Goal: Task Accomplishment & Management: Use online tool/utility

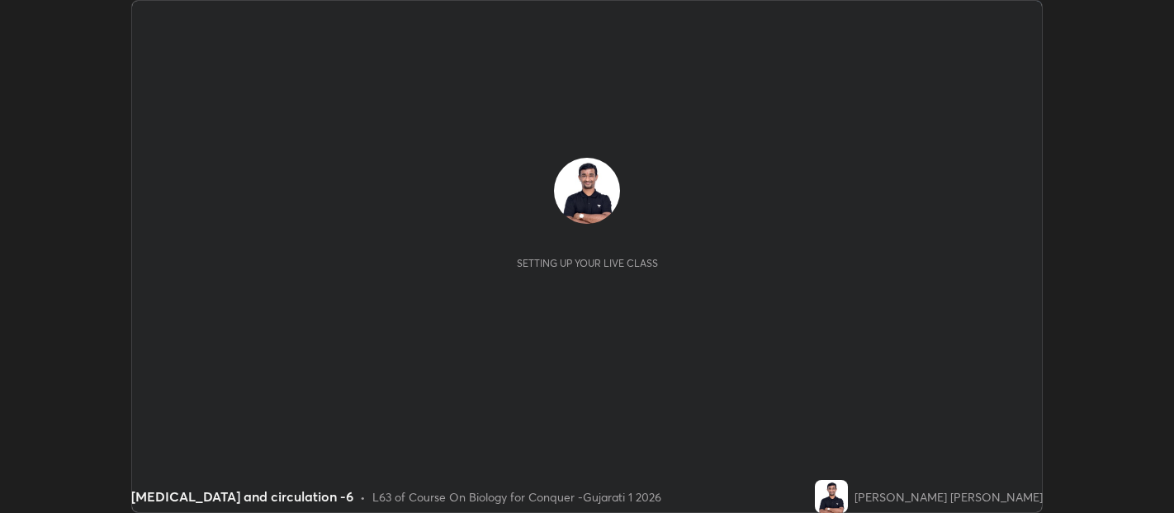
scroll to position [513, 1174]
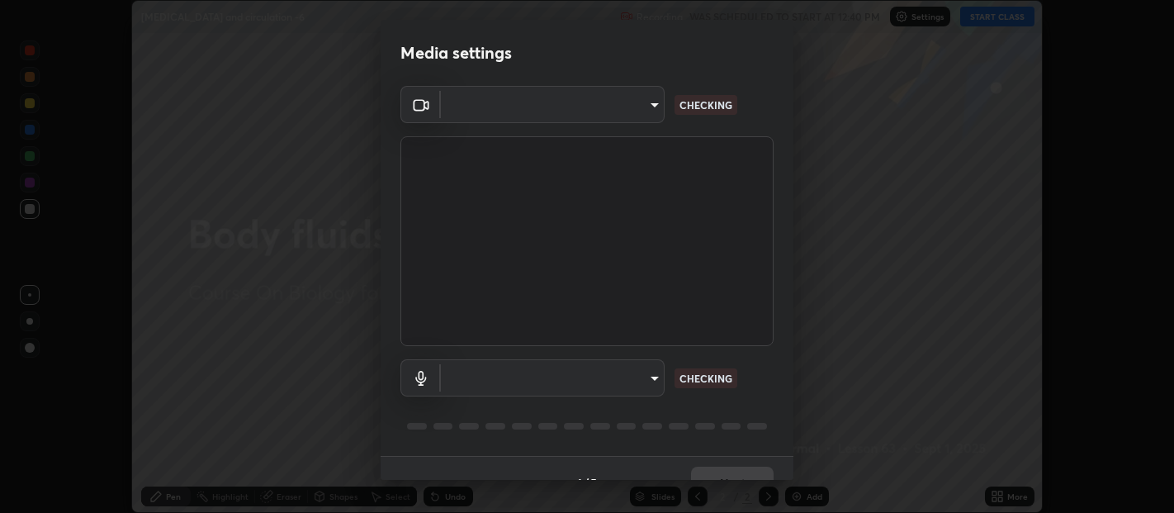
type input "b487a0c9c9d09bbbb380115422a62fd2740c7016d7b14ac64127474a774b5f74"
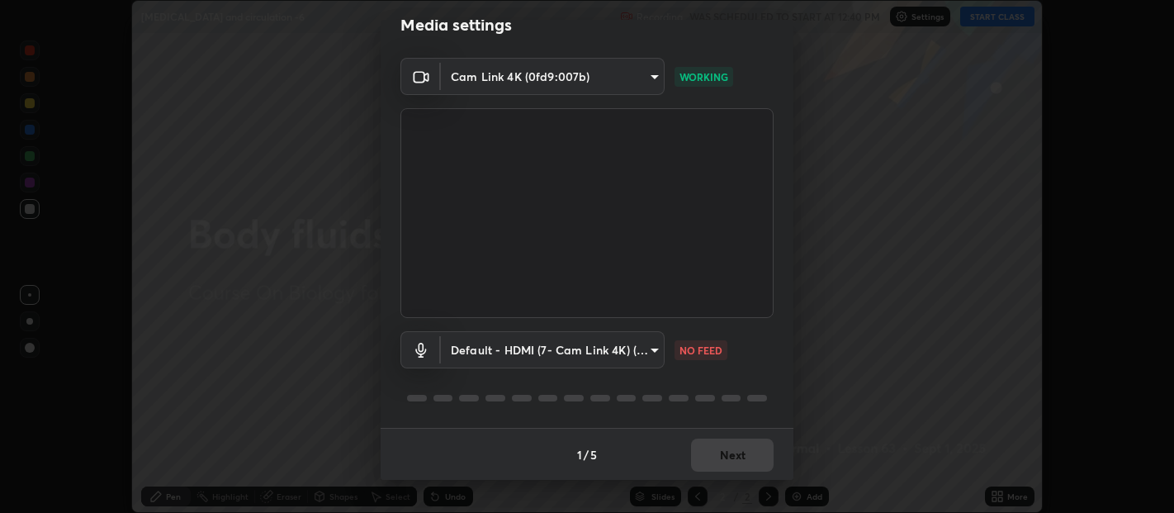
click at [650, 351] on body "Erase all [MEDICAL_DATA] and circulation -6 Recording WAS SCHEDULED TO START AT…" at bounding box center [587, 256] width 1174 height 513
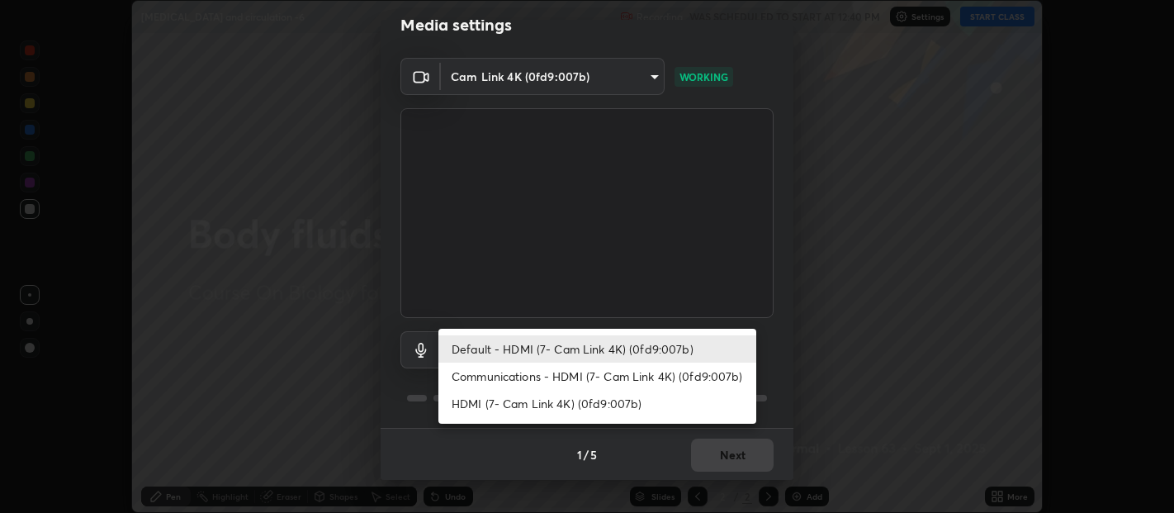
click at [577, 408] on li "HDMI (7- Cam Link 4K) (0fd9:007b)" at bounding box center [598, 403] width 318 height 27
type input "1f088cb8f6eaa19ab501f691eae4b9cba8bc85695ff03466f0d6fb4cba3b7b32"
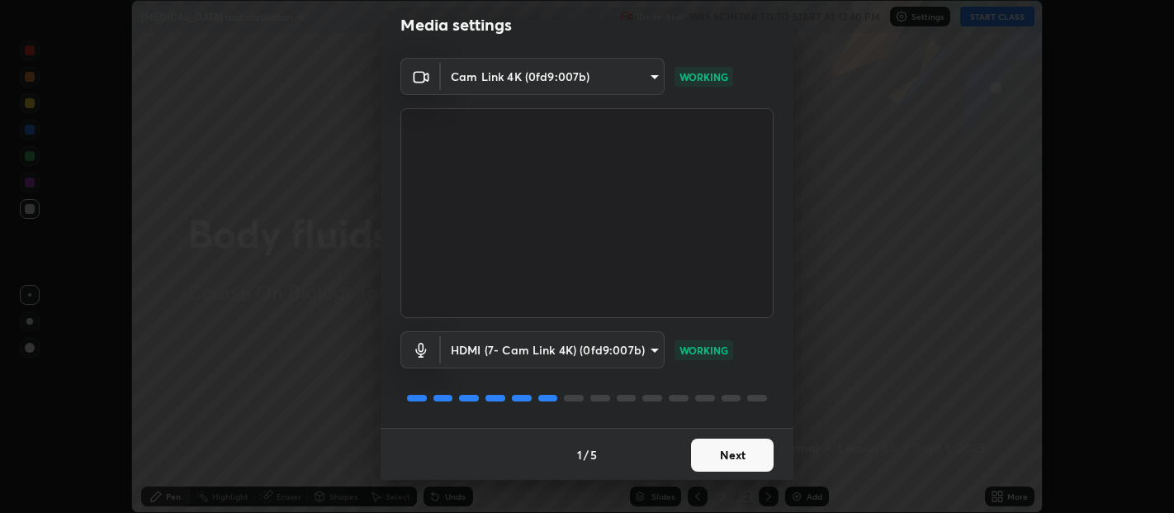
click at [715, 457] on button "Next" at bounding box center [732, 455] width 83 height 33
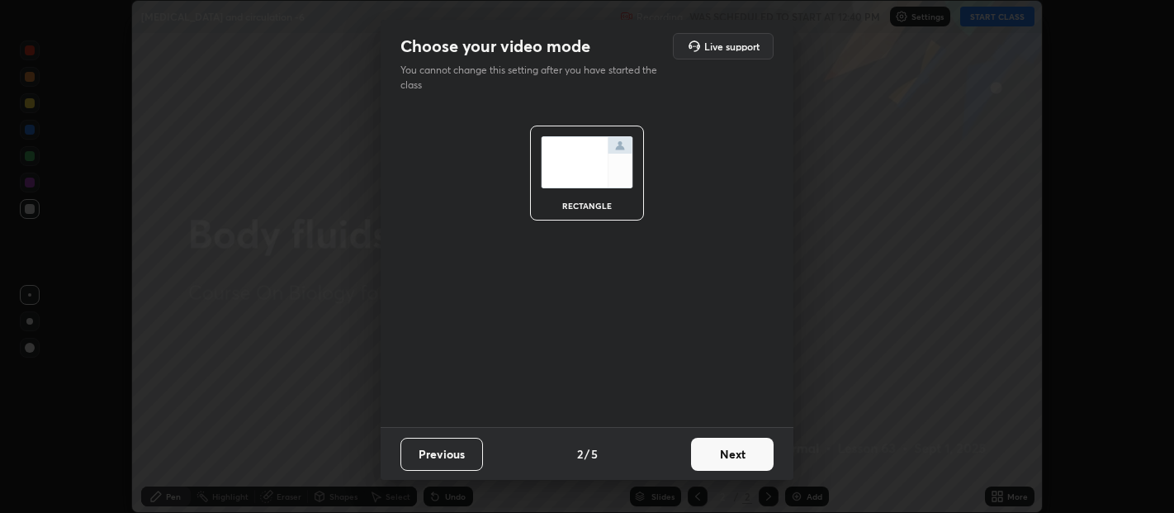
scroll to position [0, 0]
click at [723, 460] on button "Next" at bounding box center [732, 454] width 83 height 33
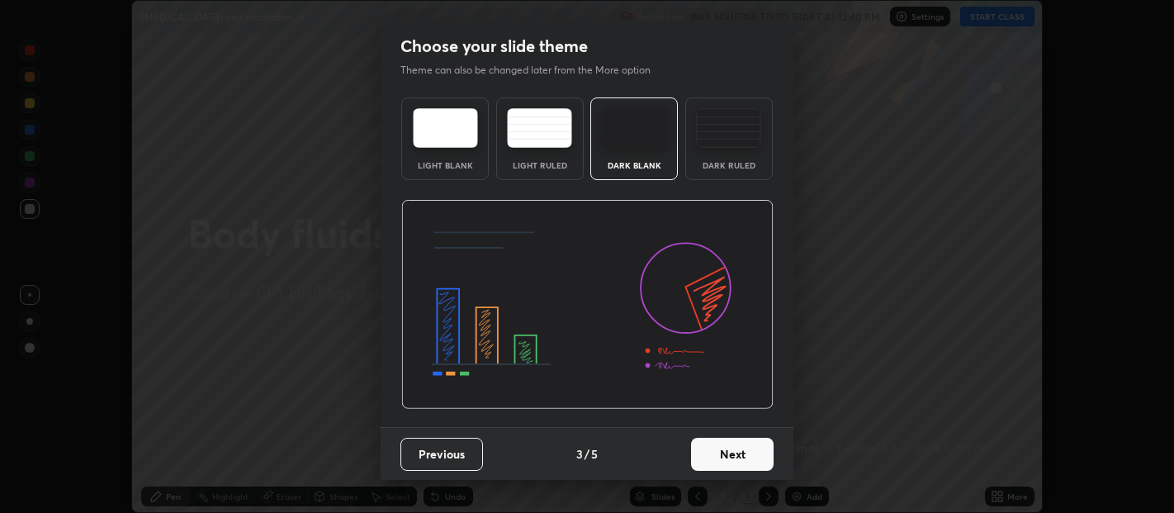
click at [714, 144] on img at bounding box center [728, 128] width 65 height 40
click at [735, 461] on button "Next" at bounding box center [732, 454] width 83 height 33
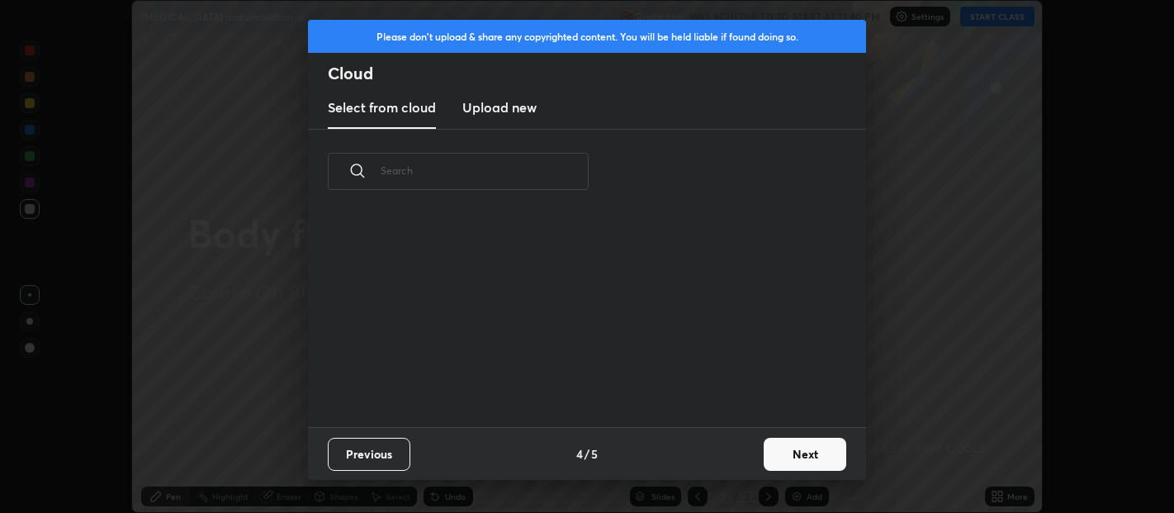
scroll to position [213, 530]
click at [799, 469] on button "Next" at bounding box center [805, 454] width 83 height 33
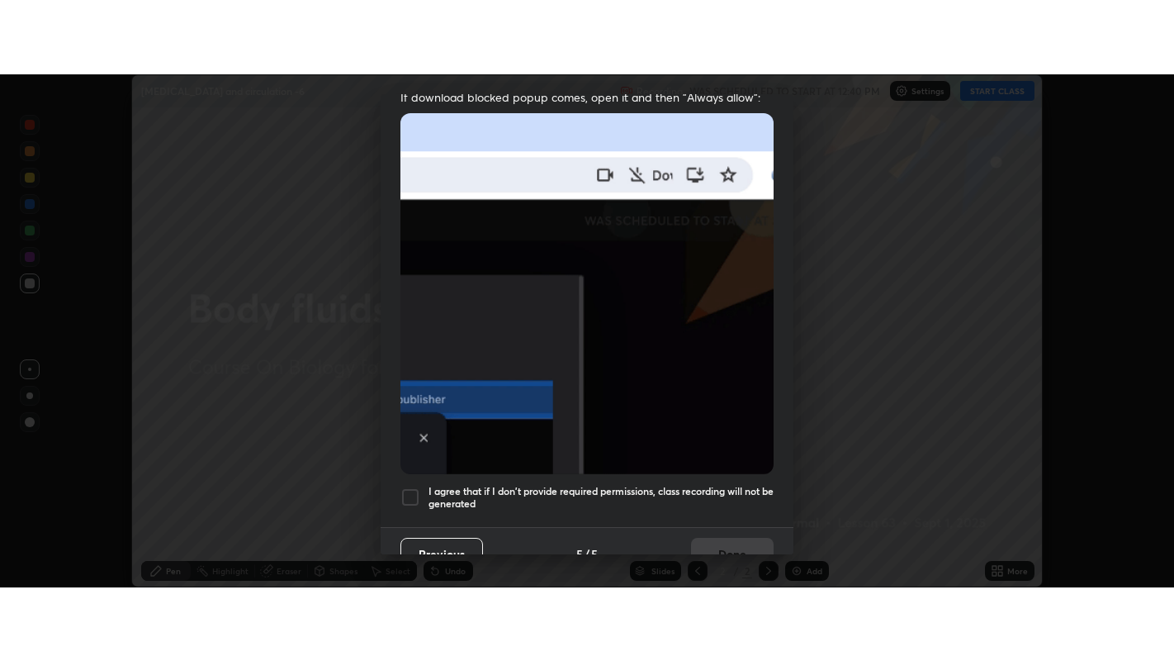
scroll to position [365, 0]
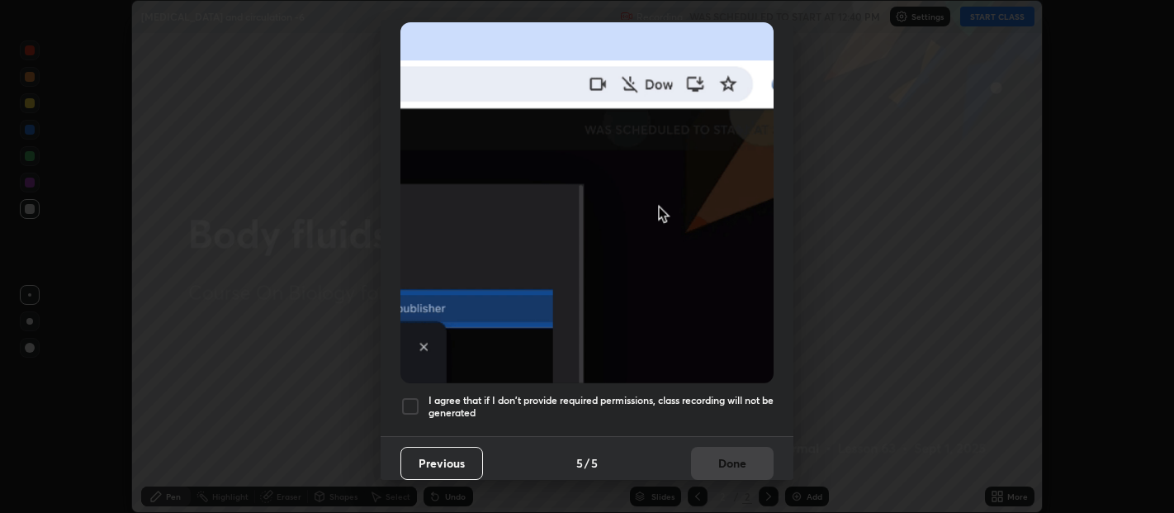
click at [410, 396] on div at bounding box center [411, 406] width 20 height 20
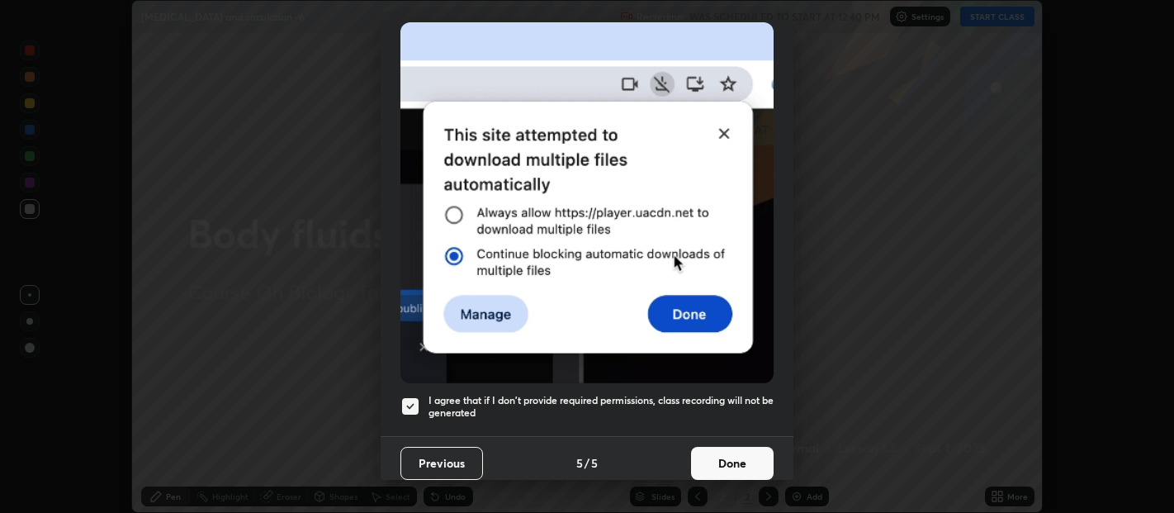
click at [721, 461] on button "Done" at bounding box center [732, 463] width 83 height 33
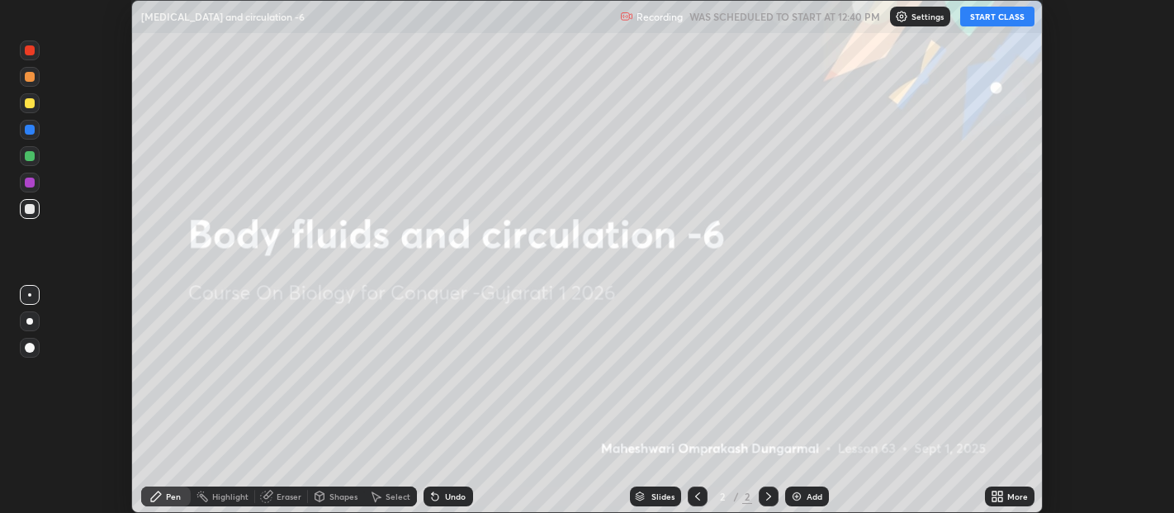
click at [993, 17] on button "START CLASS" at bounding box center [997, 17] width 74 height 20
click at [1000, 499] on icon at bounding box center [1000, 499] width 4 height 4
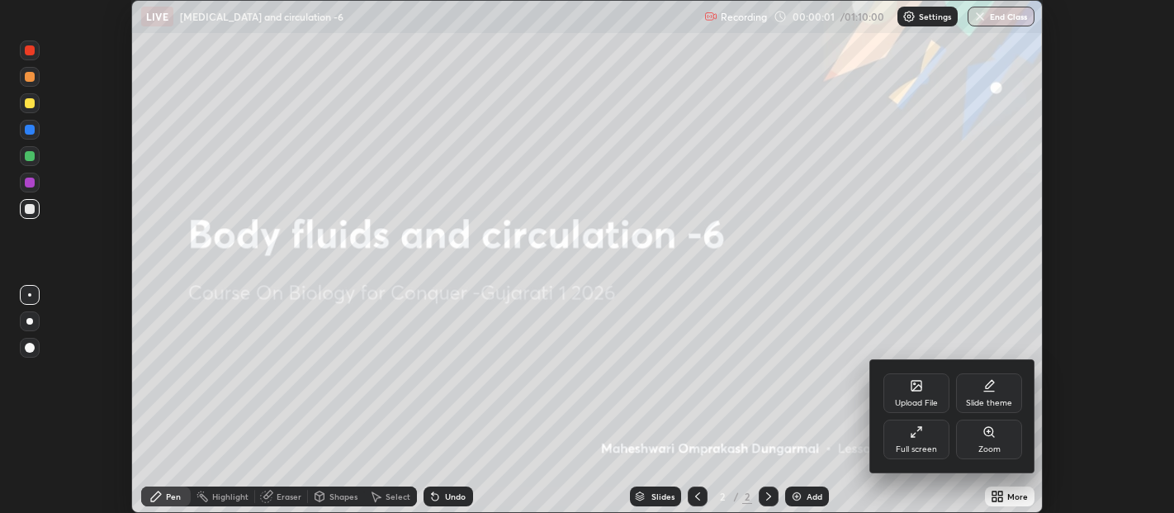
click at [914, 443] on div "Full screen" at bounding box center [917, 440] width 66 height 40
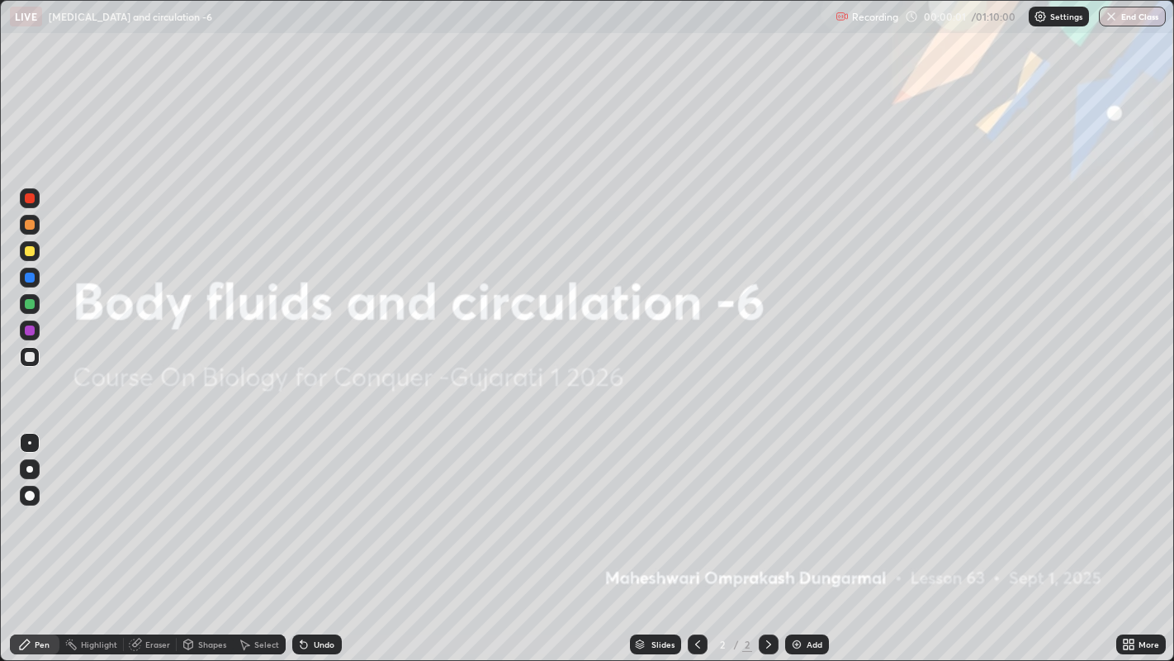
scroll to position [661, 1174]
click at [786, 512] on div "Add" at bounding box center [807, 644] width 44 height 20
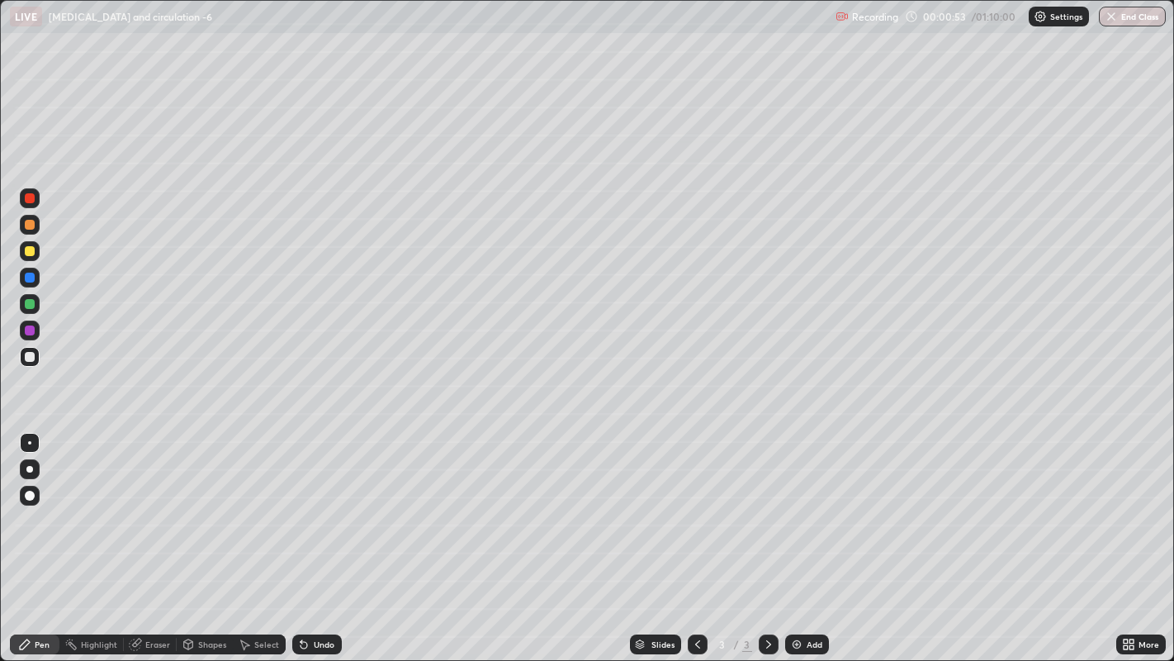
click at [303, 512] on icon at bounding box center [304, 645] width 7 height 7
click at [306, 512] on icon at bounding box center [304, 645] width 7 height 7
click at [312, 512] on div "Undo" at bounding box center [317, 644] width 50 height 20
click at [308, 512] on icon at bounding box center [303, 644] width 13 height 13
click at [305, 512] on icon at bounding box center [304, 645] width 7 height 7
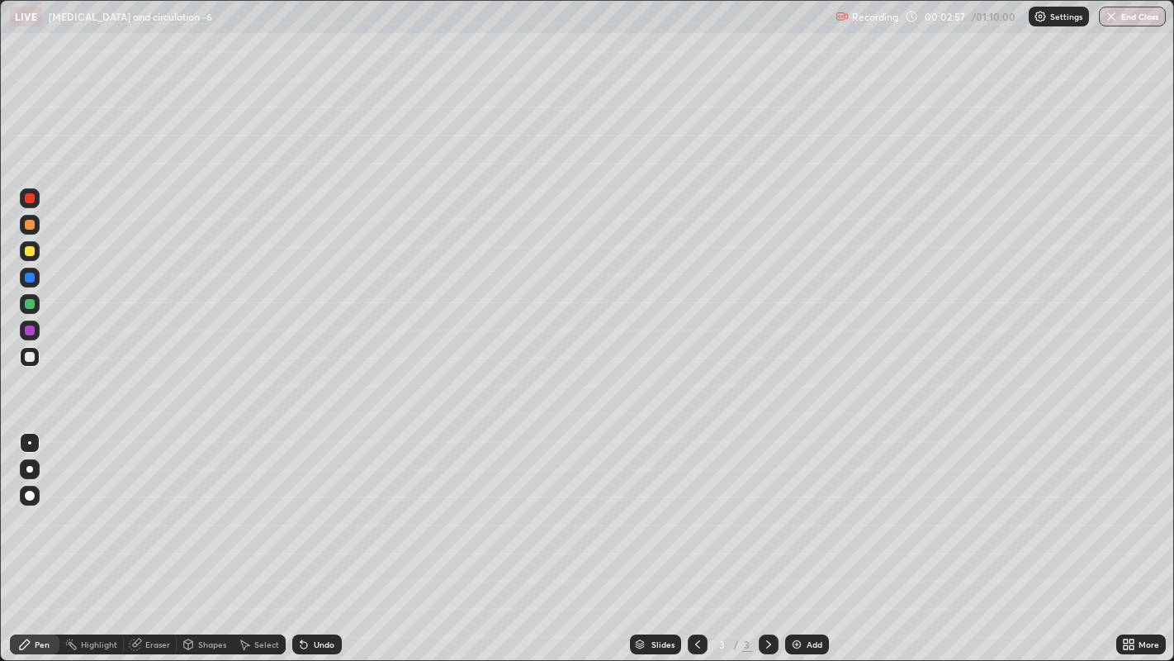
click at [301, 512] on icon at bounding box center [304, 645] width 7 height 7
click at [304, 512] on icon at bounding box center [304, 645] width 7 height 7
click at [307, 512] on icon at bounding box center [303, 644] width 13 height 13
click at [314, 512] on div "Undo" at bounding box center [324, 644] width 21 height 8
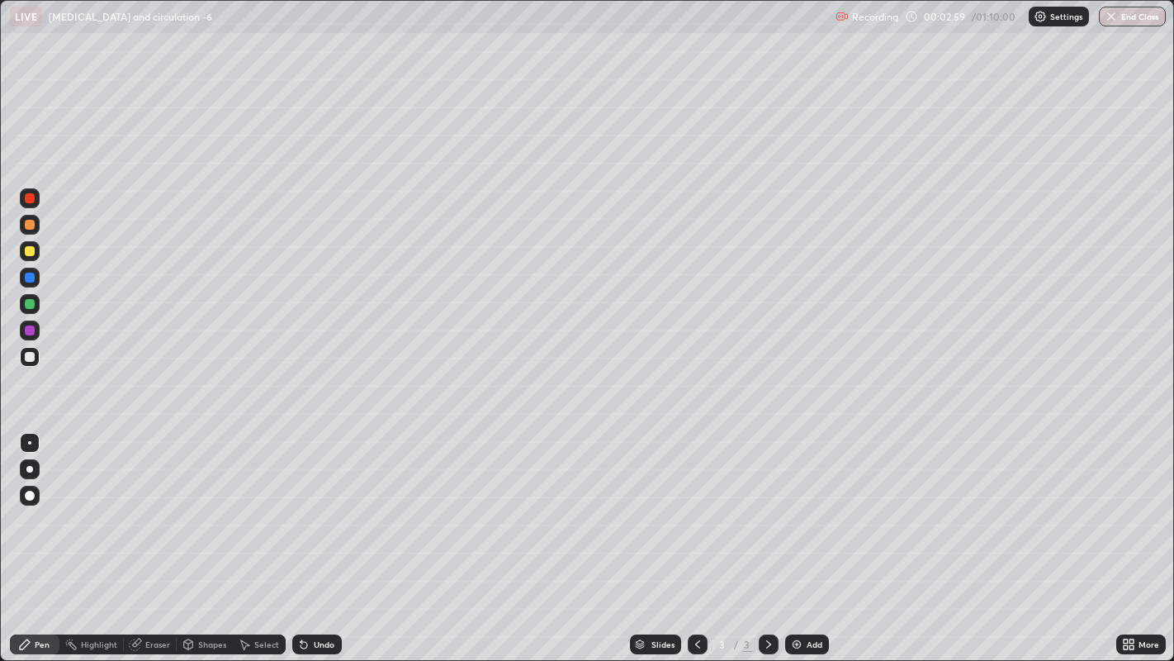
click at [314, 512] on div "Undo" at bounding box center [324, 644] width 21 height 8
click at [796, 512] on img at bounding box center [796, 644] width 13 height 13
click at [794, 512] on img at bounding box center [796, 644] width 13 height 13
click at [28, 226] on div at bounding box center [30, 225] width 10 height 10
click at [150, 512] on div "Eraser" at bounding box center [150, 644] width 53 height 20
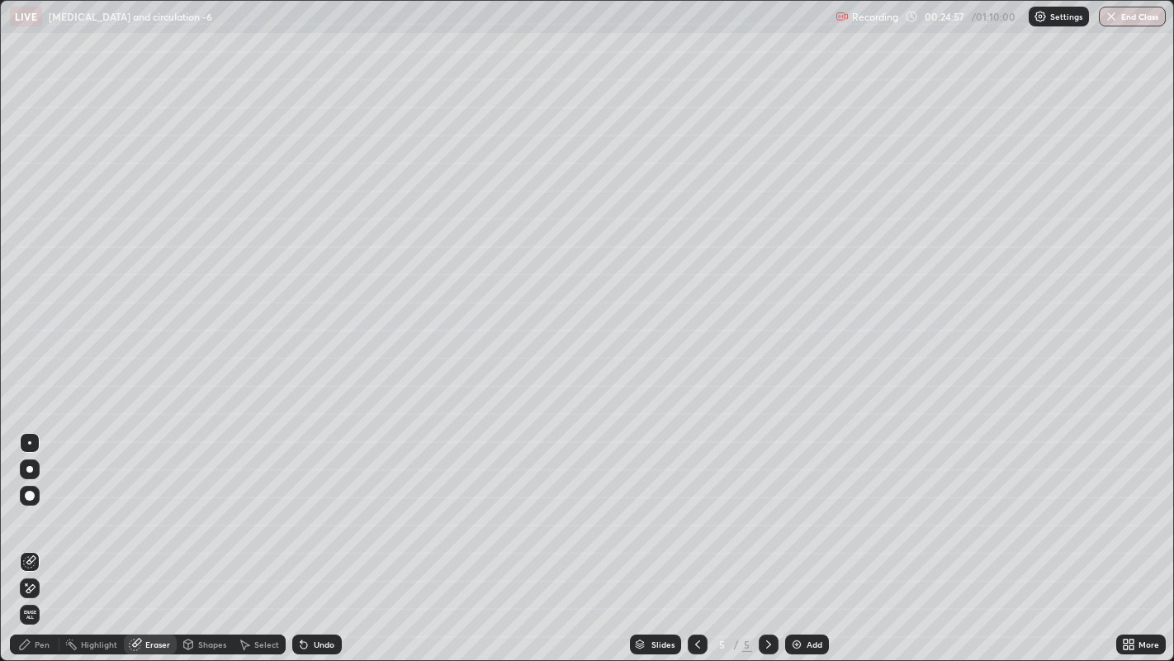
click at [45, 512] on div "Pen" at bounding box center [35, 644] width 50 height 20
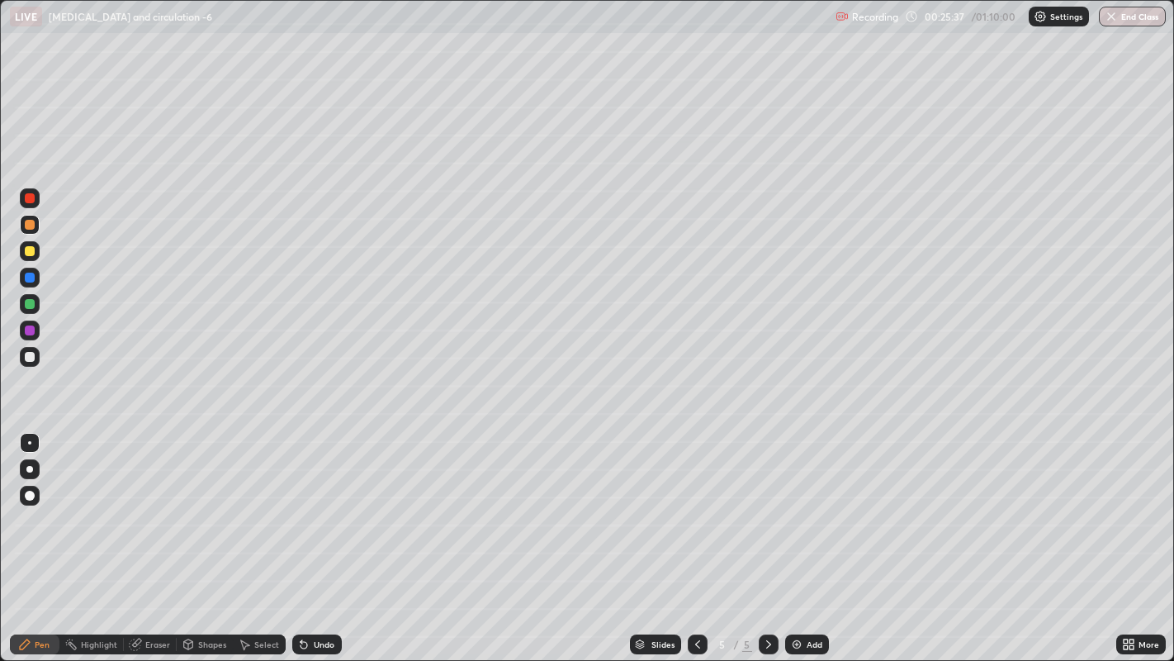
click at [28, 247] on div at bounding box center [30, 251] width 10 height 10
click at [29, 496] on div at bounding box center [30, 496] width 10 height 10
click at [27, 442] on div at bounding box center [30, 443] width 20 height 20
click at [807, 512] on div "Add" at bounding box center [815, 644] width 16 height 8
click at [33, 250] on div at bounding box center [30, 251] width 10 height 10
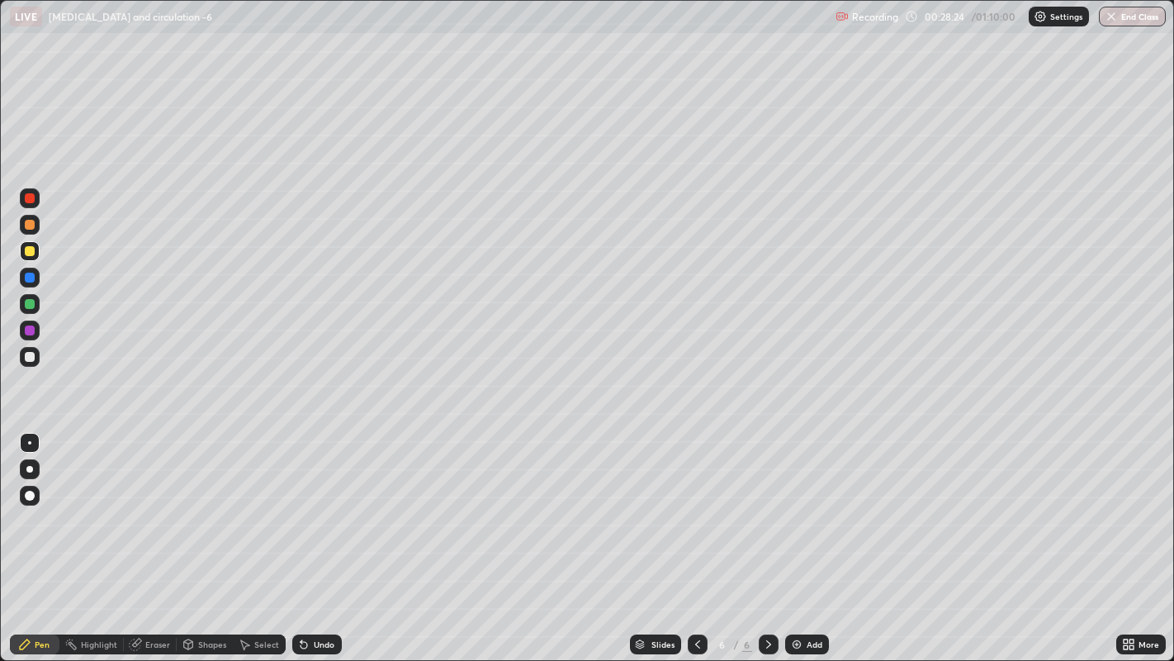
click at [189, 512] on icon at bounding box center [188, 644] width 9 height 10
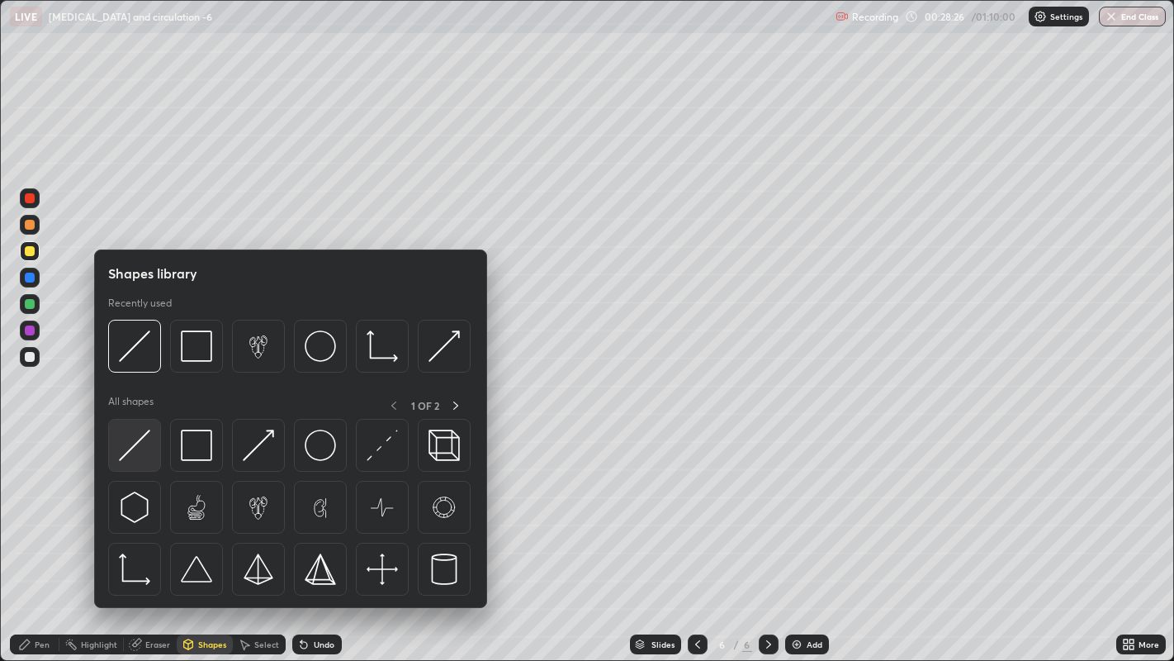
click at [132, 458] on img at bounding box center [134, 444] width 31 height 31
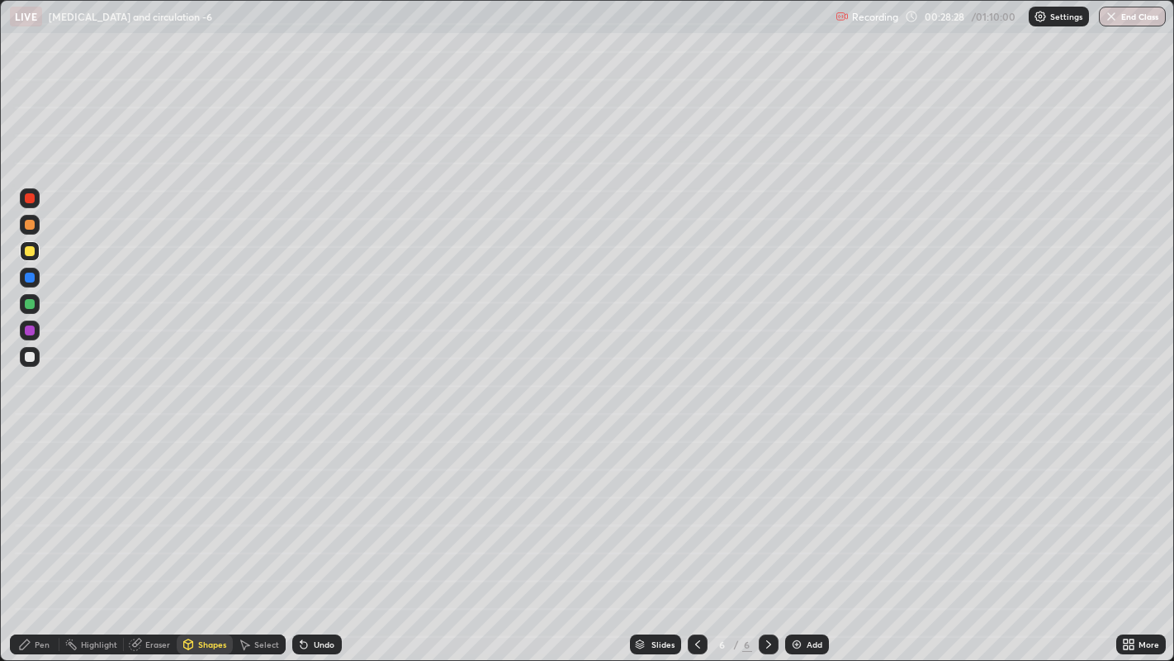
click at [44, 512] on div "Pen" at bounding box center [42, 644] width 15 height 8
click at [314, 512] on div "Undo" at bounding box center [324, 644] width 21 height 8
click at [209, 512] on div "Shapes" at bounding box center [212, 644] width 28 height 8
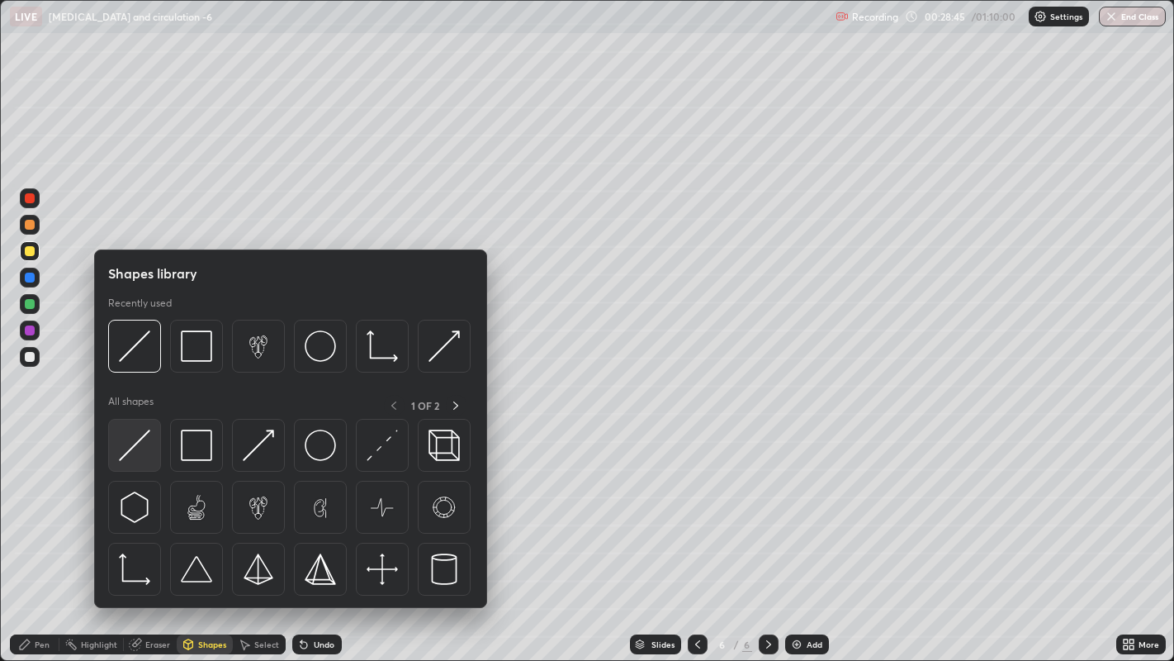
click at [141, 453] on img at bounding box center [134, 444] width 31 height 31
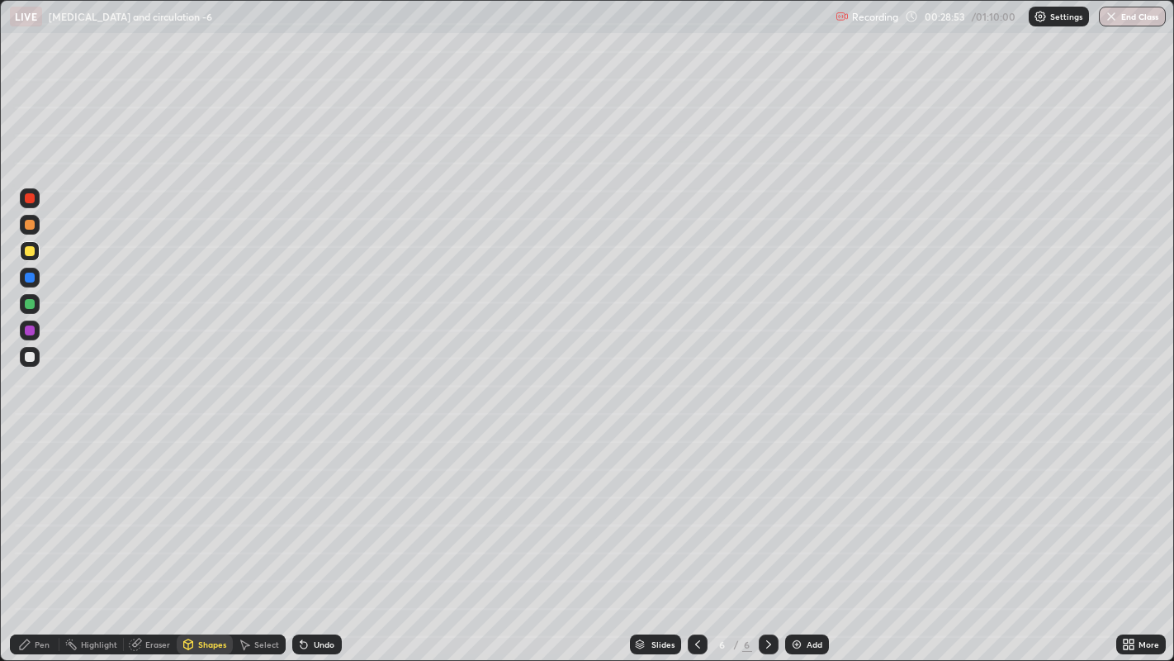
click at [46, 512] on div "Pen" at bounding box center [35, 644] width 50 height 20
click at [29, 361] on div at bounding box center [30, 357] width 10 height 10
click at [28, 254] on div at bounding box center [30, 251] width 10 height 10
click at [244, 512] on icon at bounding box center [245, 645] width 9 height 10
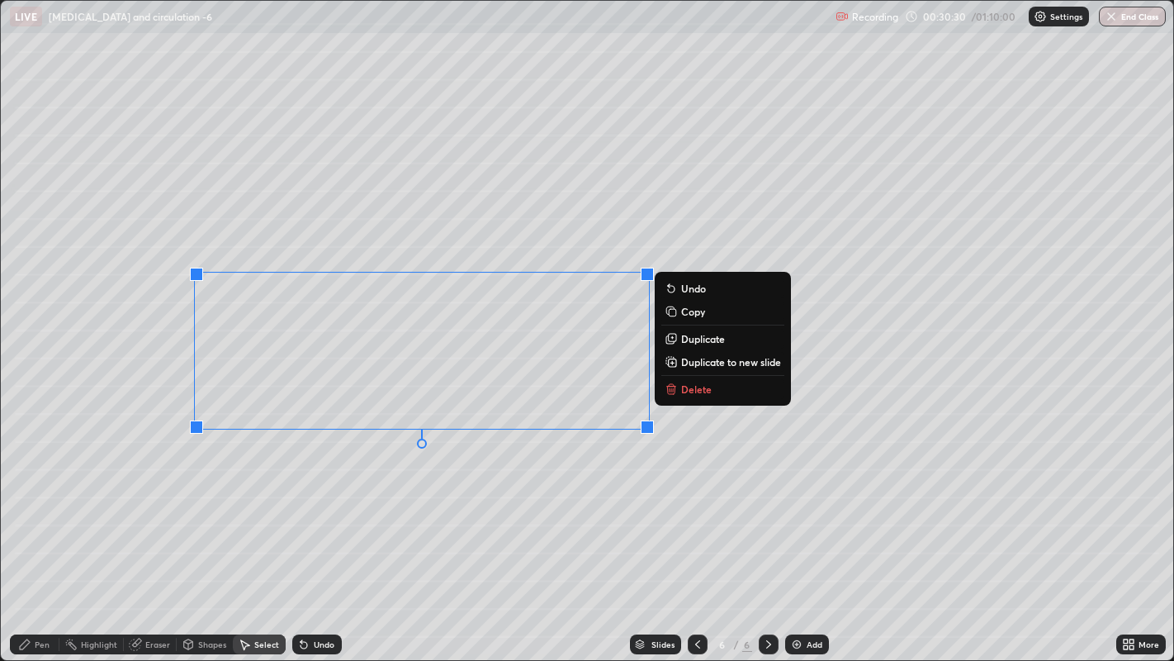
click at [102, 436] on div "0 ° Undo Copy Duplicate Duplicate to new slide Delete" at bounding box center [588, 331] width 1174 height 660
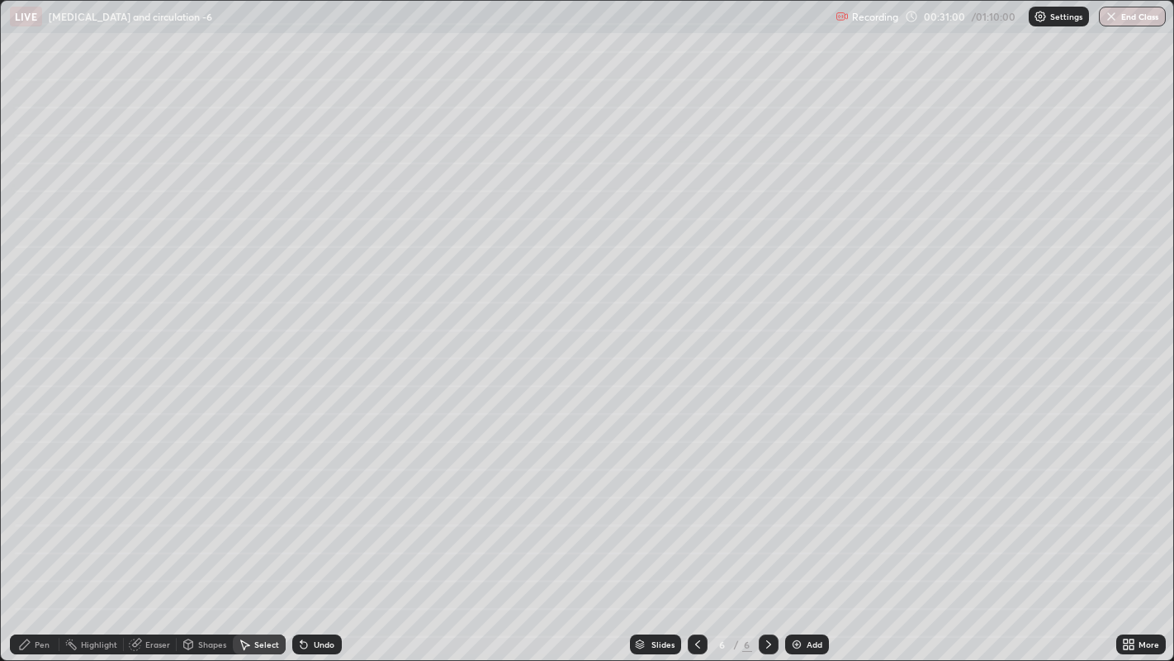
click at [26, 512] on icon at bounding box center [25, 644] width 10 height 10
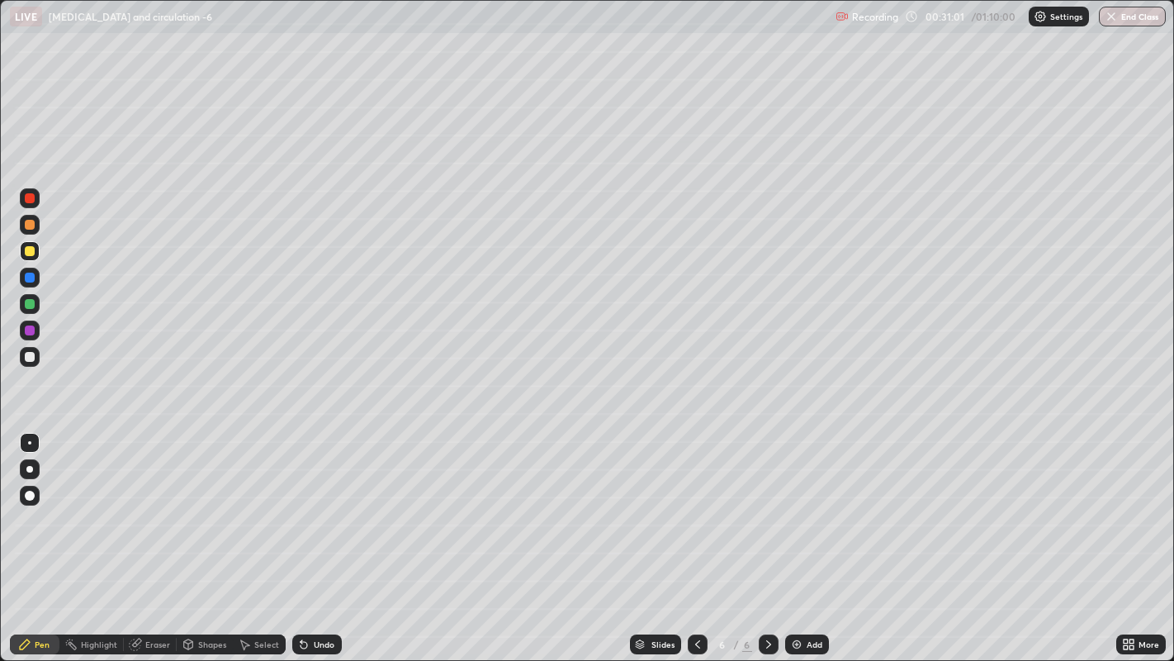
click at [33, 307] on div at bounding box center [30, 304] width 10 height 10
click at [27, 279] on div at bounding box center [30, 278] width 10 height 10
click at [301, 512] on icon at bounding box center [304, 645] width 7 height 7
click at [301, 512] on icon at bounding box center [302, 641] width 2 height 2
click at [27, 197] on div at bounding box center [30, 198] width 10 height 10
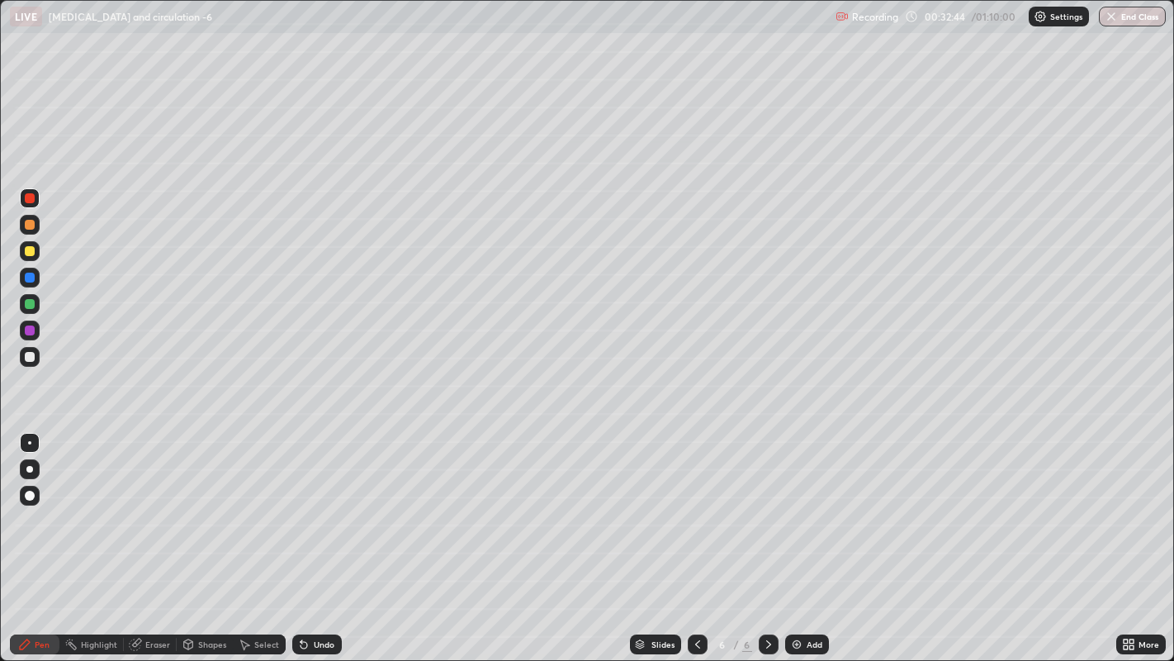
click at [29, 248] on div at bounding box center [30, 251] width 10 height 10
click at [31, 279] on div at bounding box center [30, 278] width 10 height 10
click at [26, 199] on div at bounding box center [30, 198] width 10 height 10
click at [30, 254] on div at bounding box center [30, 251] width 10 height 10
click at [29, 252] on div at bounding box center [30, 251] width 10 height 10
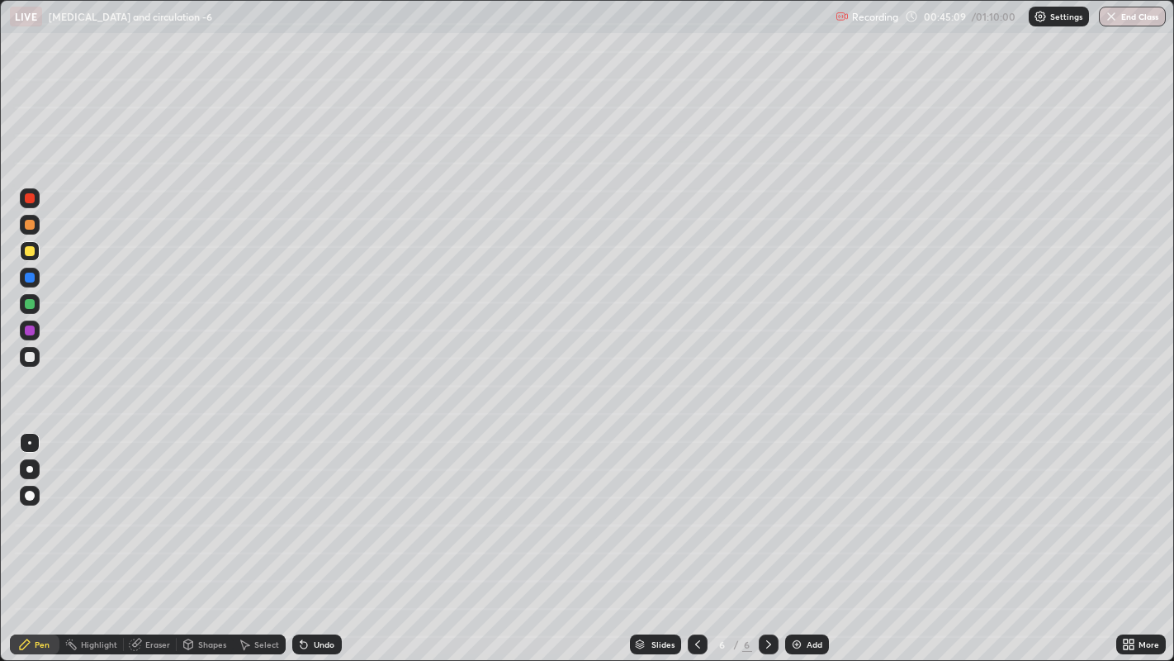
click at [797, 512] on img at bounding box center [796, 644] width 13 height 13
click at [25, 475] on div at bounding box center [30, 469] width 20 height 20
click at [29, 468] on div at bounding box center [29, 469] width 7 height 7
click at [30, 307] on div at bounding box center [30, 304] width 10 height 10
click at [27, 249] on div at bounding box center [30, 251] width 10 height 10
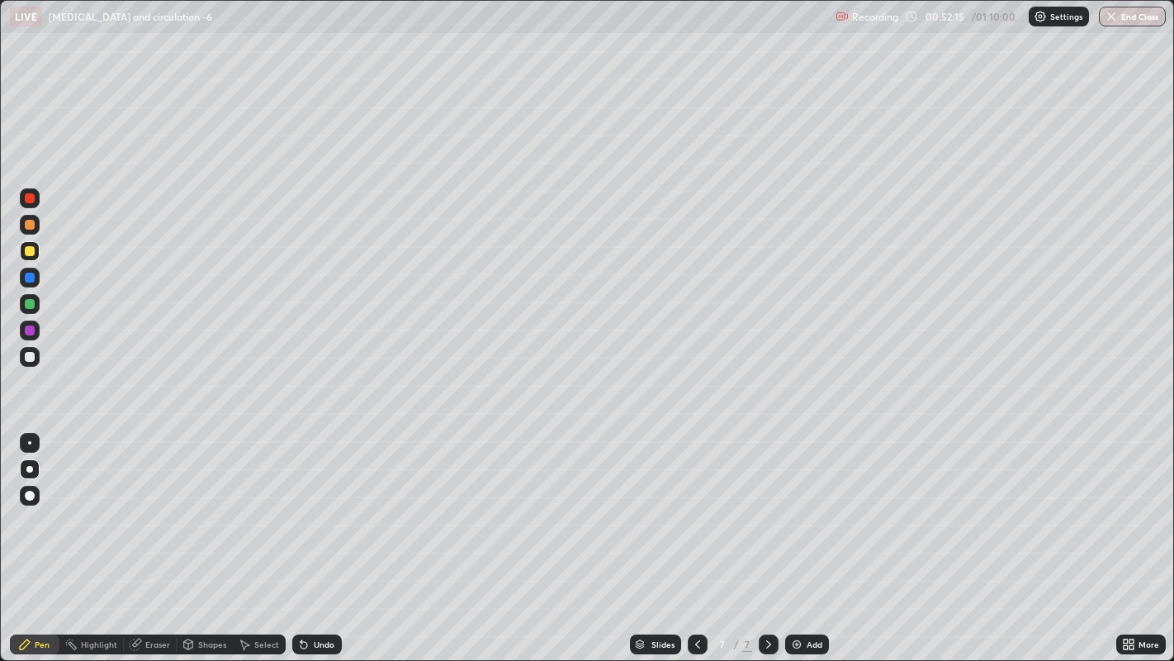
click at [796, 512] on img at bounding box center [796, 644] width 13 height 13
click at [311, 512] on div "Undo" at bounding box center [317, 644] width 50 height 20
click at [794, 512] on img at bounding box center [796, 644] width 13 height 13
click at [28, 443] on div at bounding box center [29, 442] width 3 height 3
click at [29, 357] on div at bounding box center [30, 357] width 10 height 10
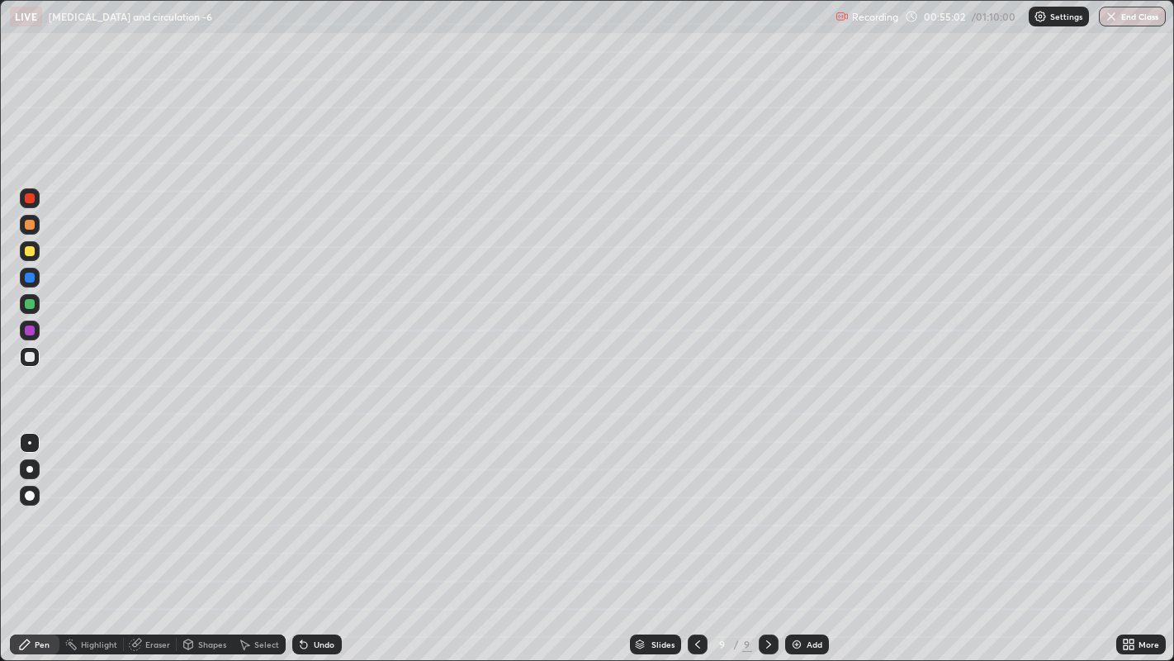
click at [31, 226] on div at bounding box center [30, 225] width 10 height 10
click at [29, 442] on div at bounding box center [29, 442] width 3 height 3
click at [31, 254] on div at bounding box center [30, 251] width 10 height 10
click at [301, 512] on icon at bounding box center [302, 641] width 2 height 2
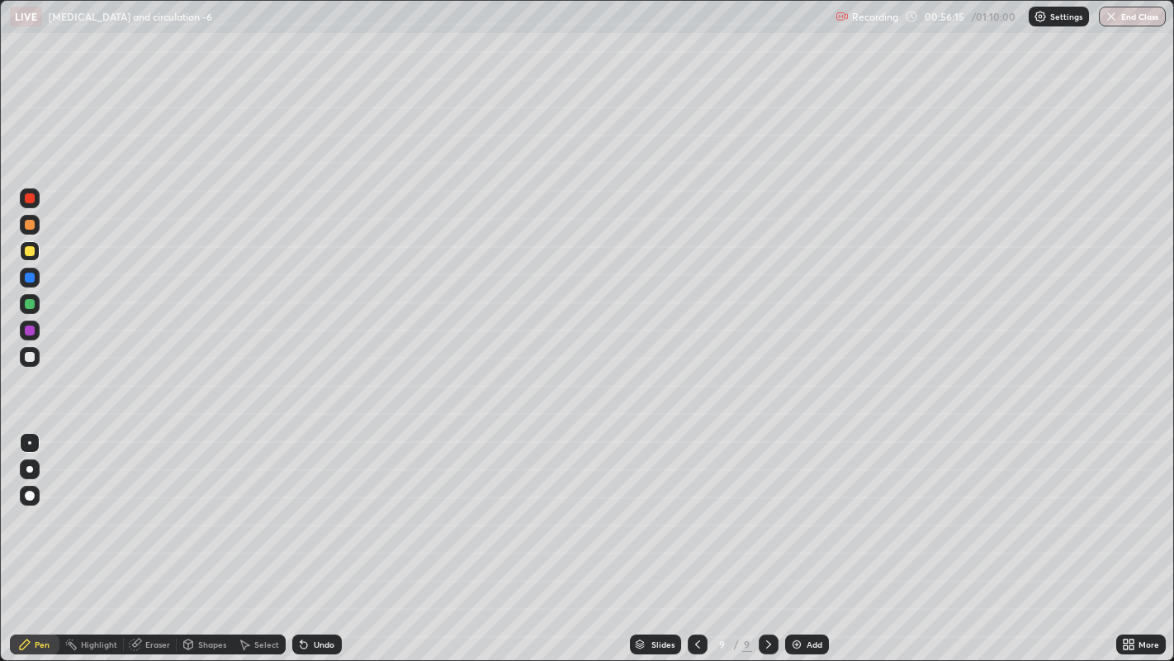
click at [298, 512] on icon at bounding box center [303, 644] width 13 height 13
click at [26, 226] on div at bounding box center [30, 225] width 10 height 10
click at [29, 278] on div at bounding box center [30, 278] width 10 height 10
click at [31, 253] on div at bounding box center [30, 251] width 10 height 10
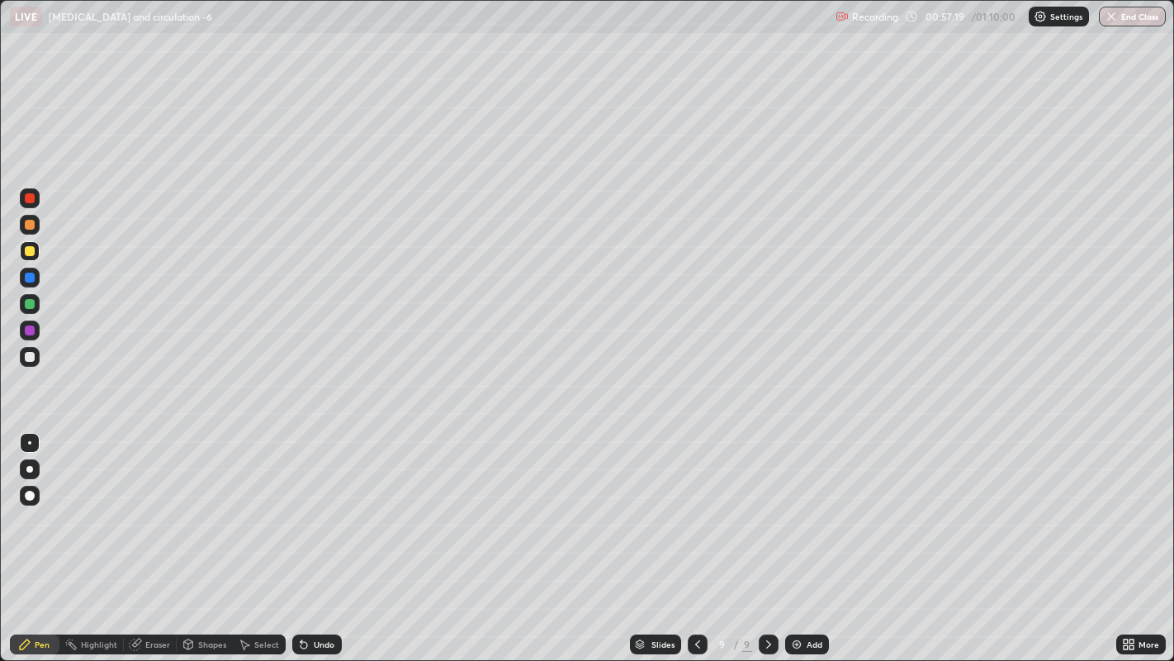
click at [28, 227] on div at bounding box center [30, 225] width 10 height 10
click at [28, 307] on div at bounding box center [30, 304] width 10 height 10
click at [31, 273] on div at bounding box center [30, 278] width 10 height 10
click at [30, 306] on div at bounding box center [30, 304] width 10 height 10
click at [27, 328] on div at bounding box center [30, 330] width 10 height 10
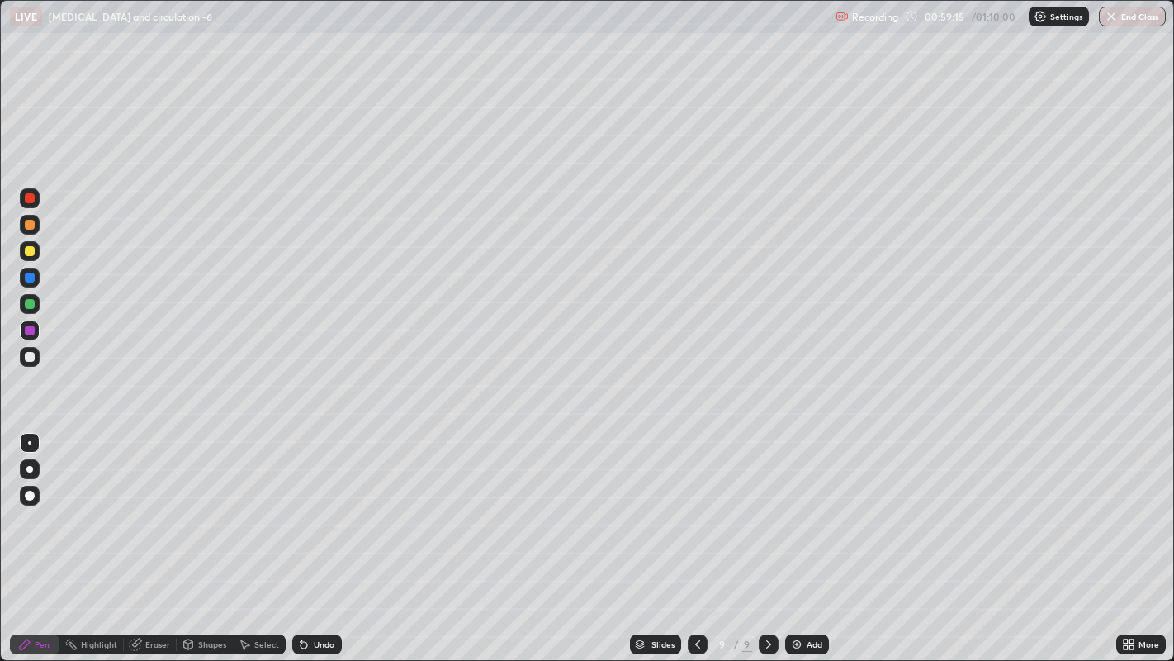
click at [29, 355] on div at bounding box center [30, 357] width 10 height 10
click at [695, 512] on icon at bounding box center [697, 644] width 13 height 13
click at [766, 512] on icon at bounding box center [768, 644] width 5 height 8
click at [766, 512] on icon at bounding box center [768, 644] width 13 height 13
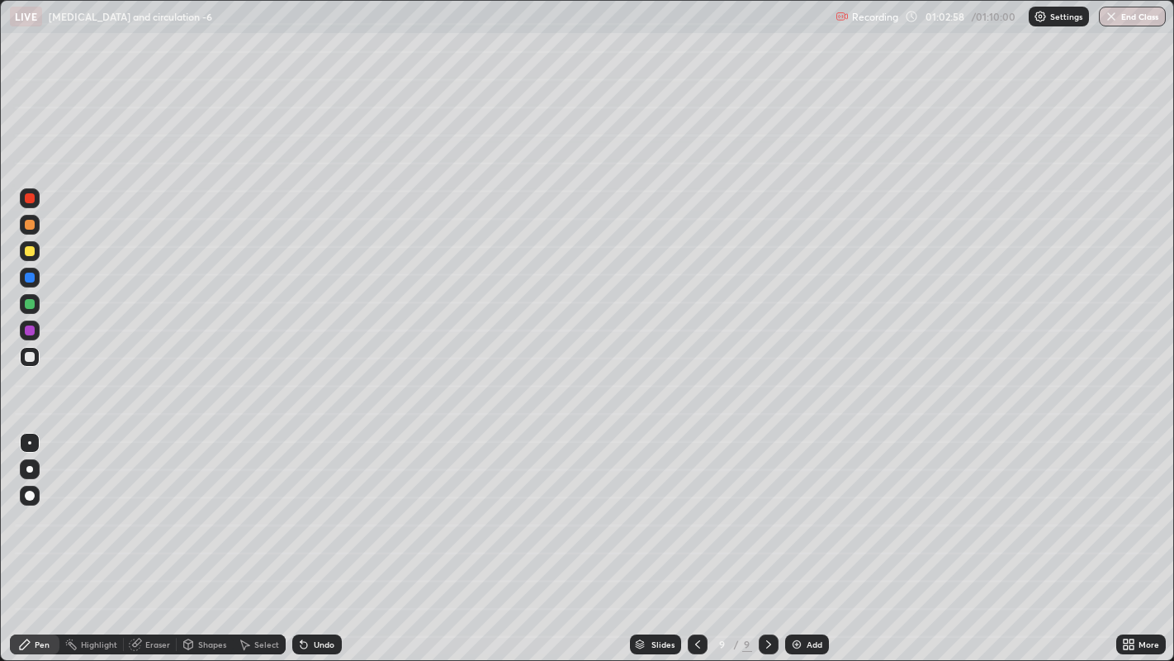
click at [791, 512] on img at bounding box center [796, 644] width 13 height 13
click at [313, 512] on div "Undo" at bounding box center [317, 644] width 50 height 20
click at [315, 512] on div "Undo" at bounding box center [317, 644] width 50 height 20
click at [319, 512] on div "Undo" at bounding box center [317, 644] width 50 height 20
click at [326, 512] on div "Undo" at bounding box center [324, 644] width 21 height 8
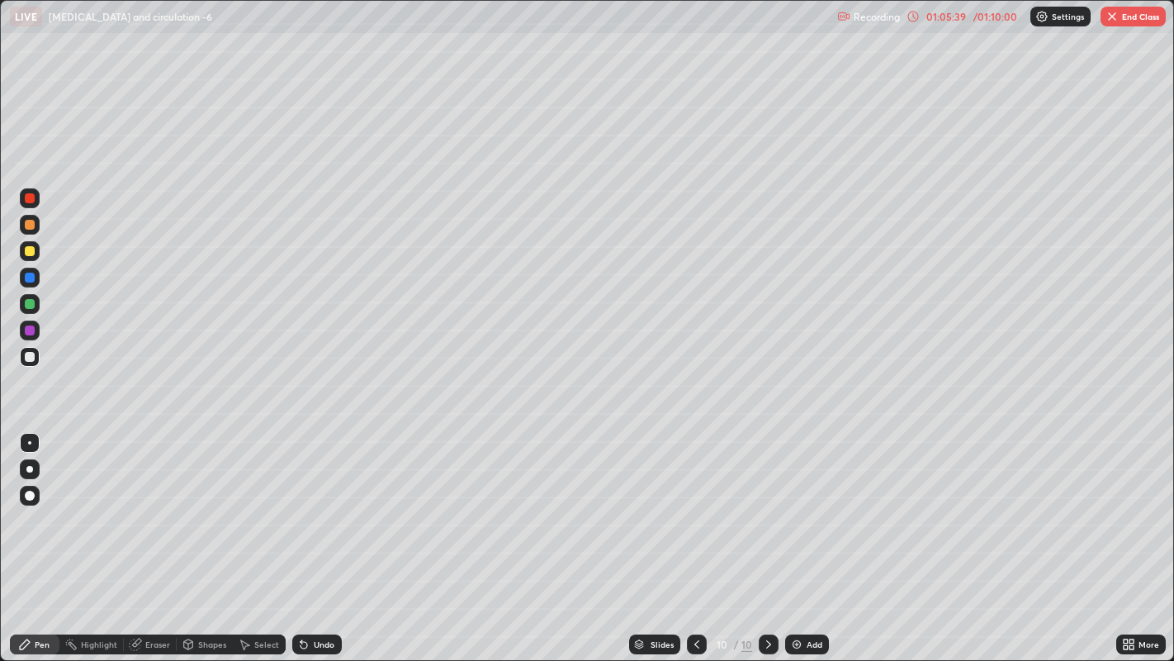
click at [322, 512] on div "Undo" at bounding box center [324, 644] width 21 height 8
click at [329, 512] on div "Undo" at bounding box center [324, 644] width 21 height 8
click at [319, 512] on div "Undo" at bounding box center [324, 644] width 21 height 8
click at [949, 17] on div "01:06:21" at bounding box center [946, 17] width 46 height 10
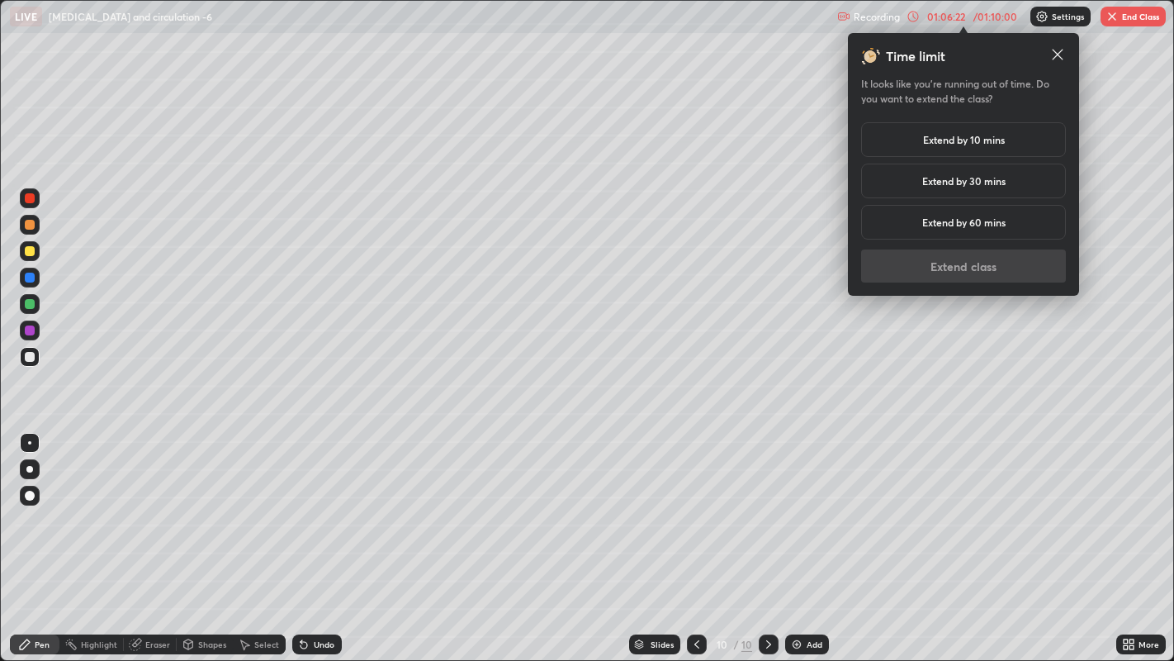
click at [956, 141] on h5 "Extend by 10 mins" at bounding box center [964, 139] width 82 height 15
click at [963, 270] on button "Extend class" at bounding box center [963, 265] width 205 height 33
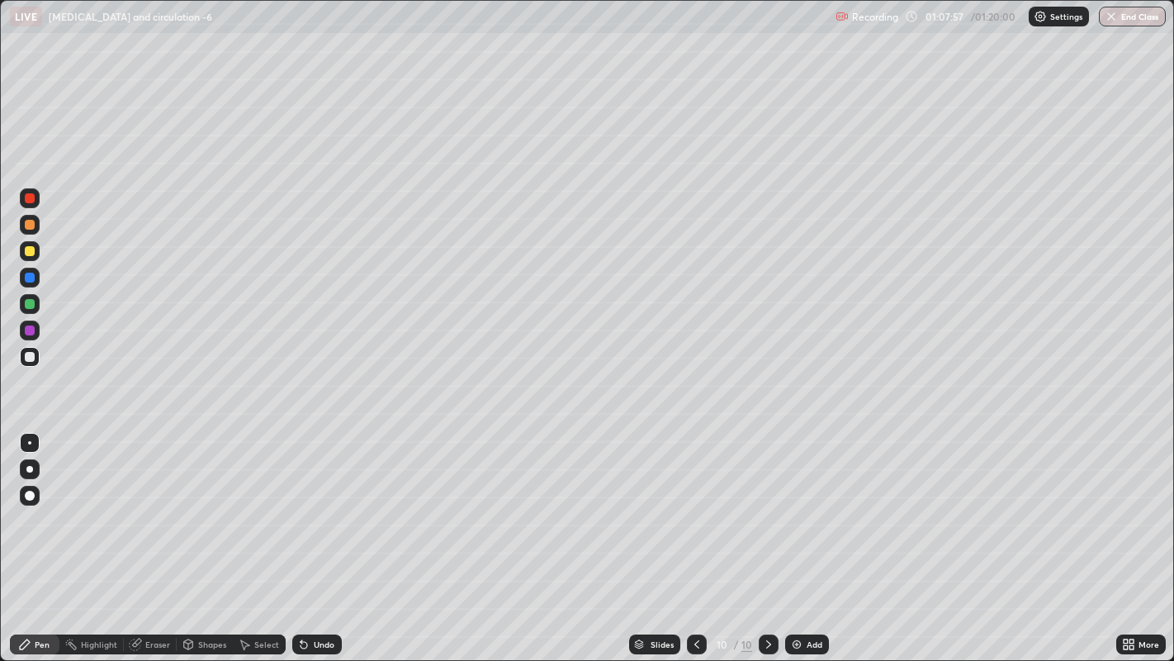
click at [794, 512] on img at bounding box center [796, 644] width 13 height 13
click at [1136, 17] on button "End Class" at bounding box center [1132, 17] width 67 height 20
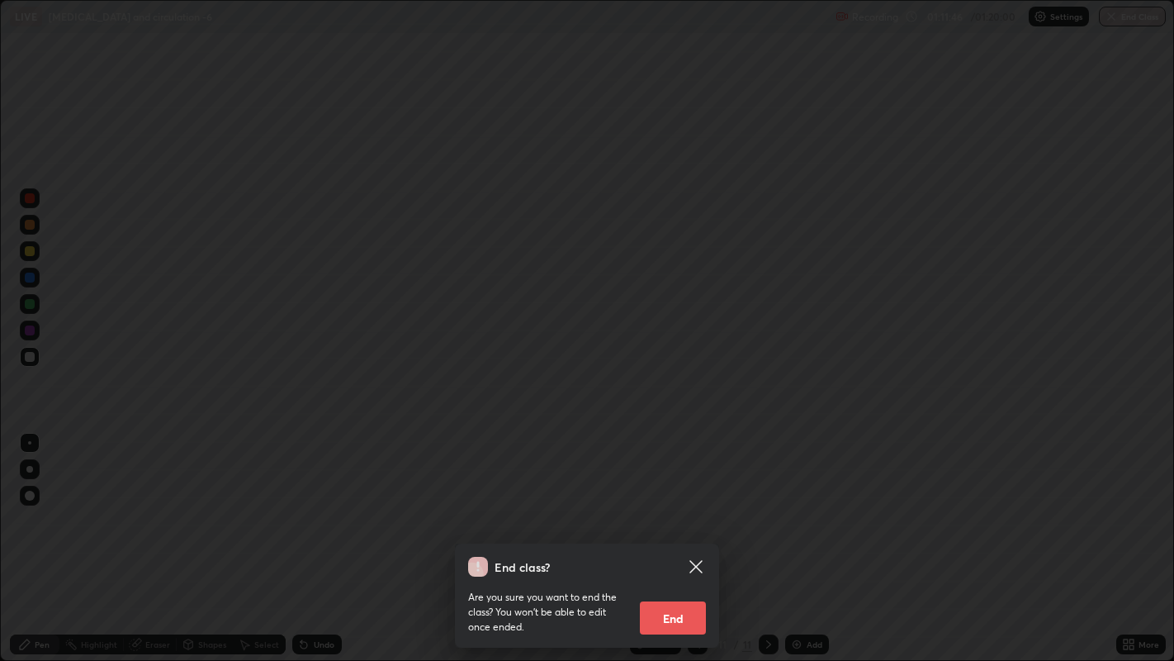
click at [677, 512] on button "End" at bounding box center [673, 617] width 66 height 33
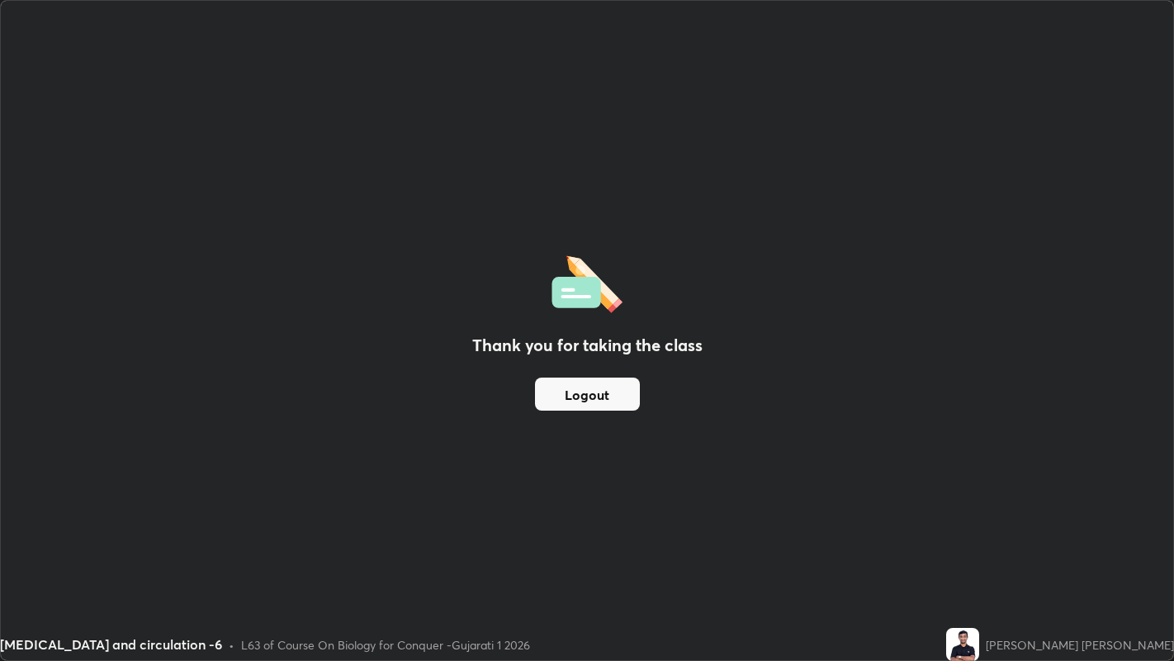
click at [603, 392] on button "Logout" at bounding box center [587, 393] width 105 height 33
click at [607, 388] on button "Logout" at bounding box center [587, 393] width 105 height 33
